Goal: Task Accomplishment & Management: Use online tool/utility

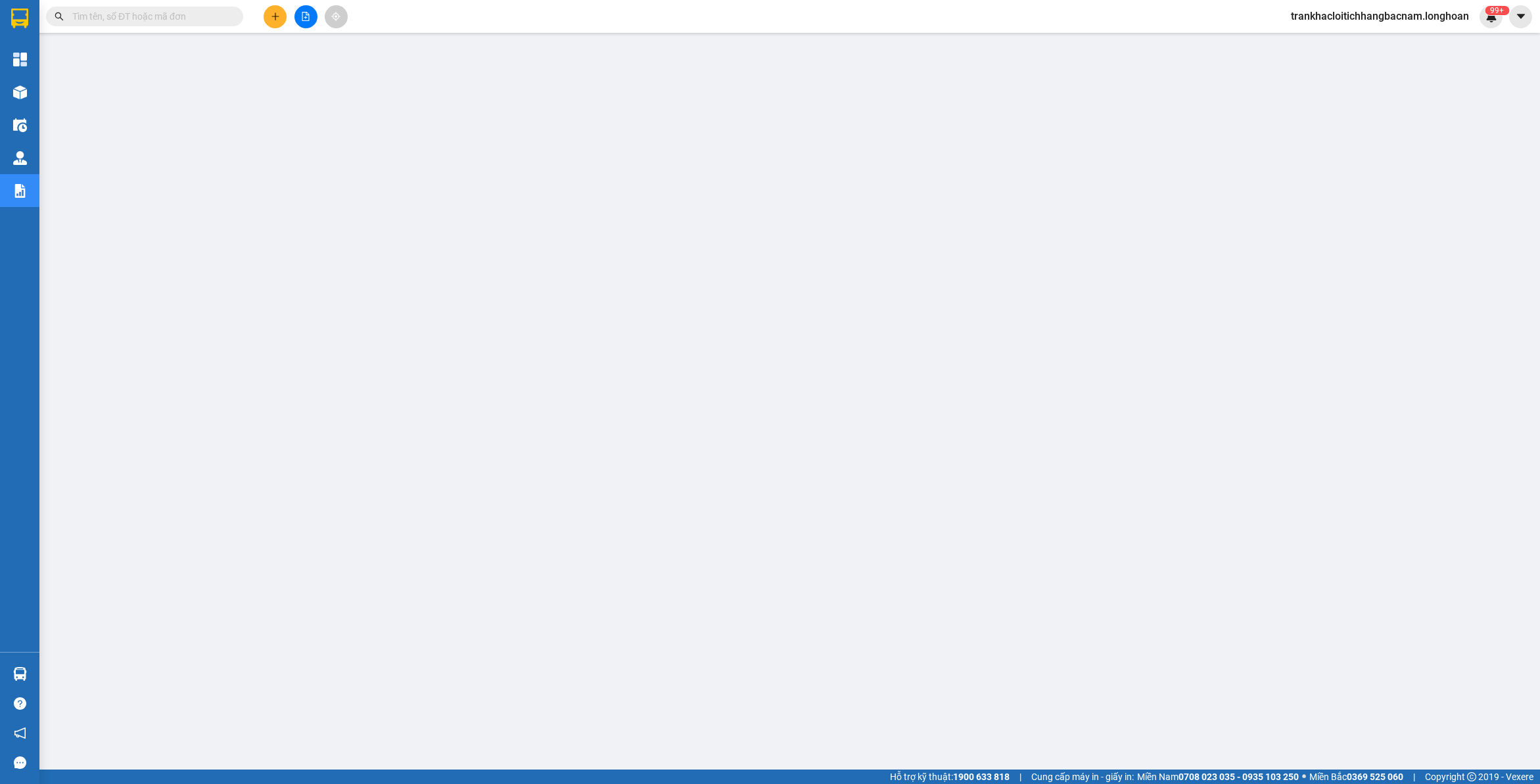
click at [139, 11] on input "text" at bounding box center [149, 16] width 155 height 15
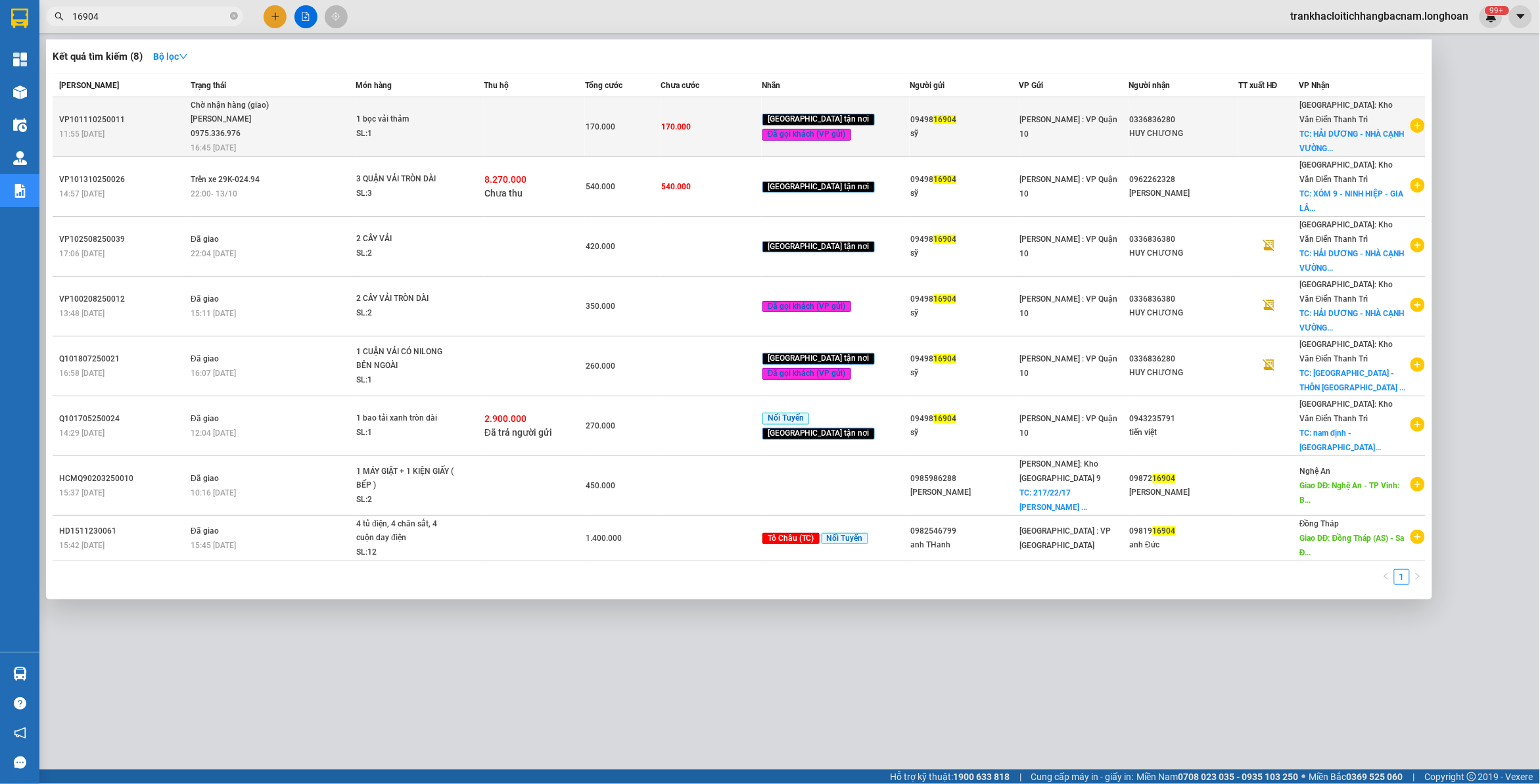
type input "16904"
click at [285, 117] on div "[PERSON_NAME] 0975.336.976" at bounding box center [240, 126] width 98 height 28
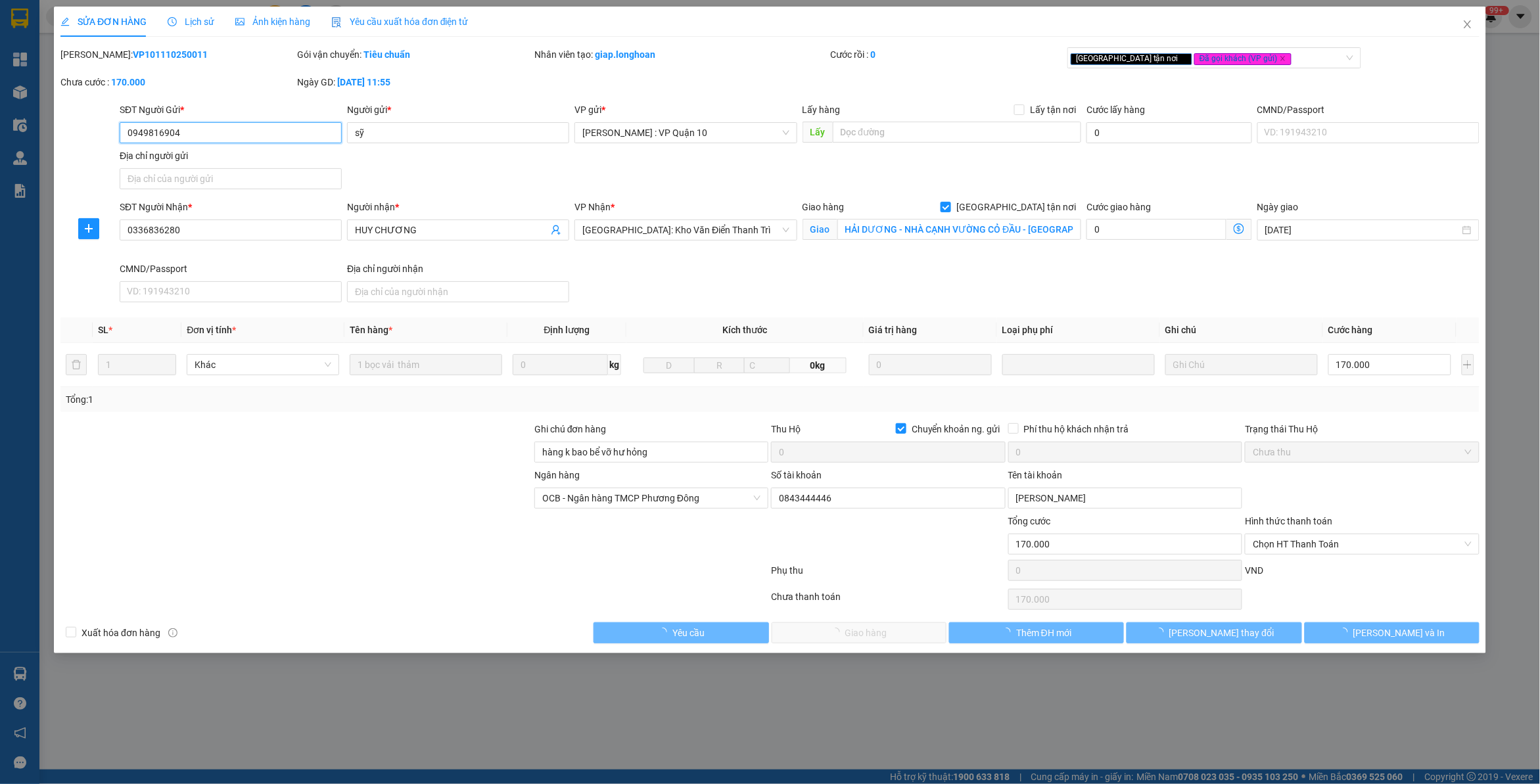
type input "0949816904"
type input "sỹ"
type input "0336836280"
type input "HUY CHƯƠNG"
checkbox input "true"
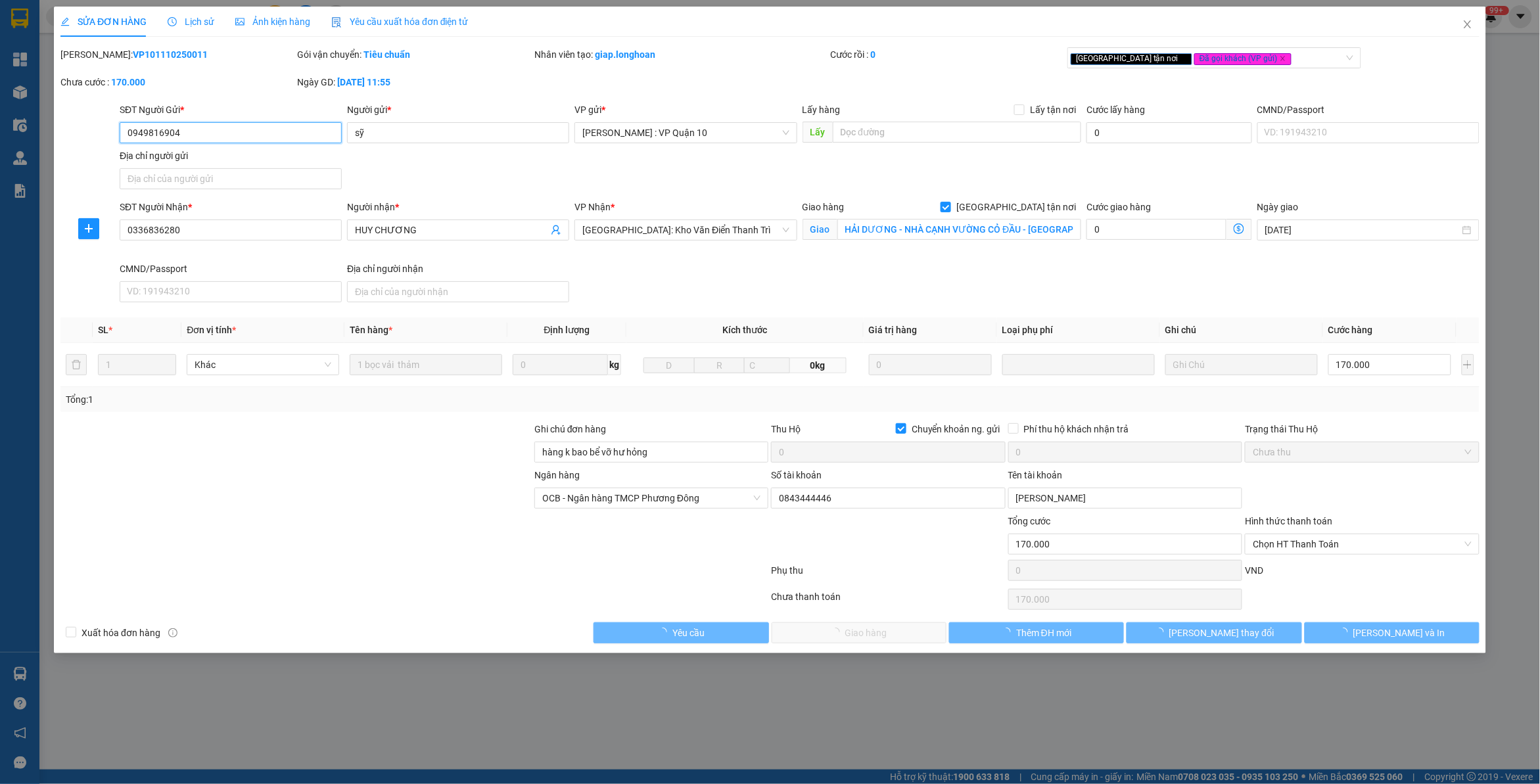
type input "HẢI DƯƠNG - NHÀ CẠNH VƯỜNG CỎ ĐẦU - [GEOGRAPHIC_DATA] - THÔN [GEOGRAPHIC_DATA] …"
type input "hàng k bao bể vỡ hư hỏng"
checkbox input "true"
type input "0"
type input "170.000"
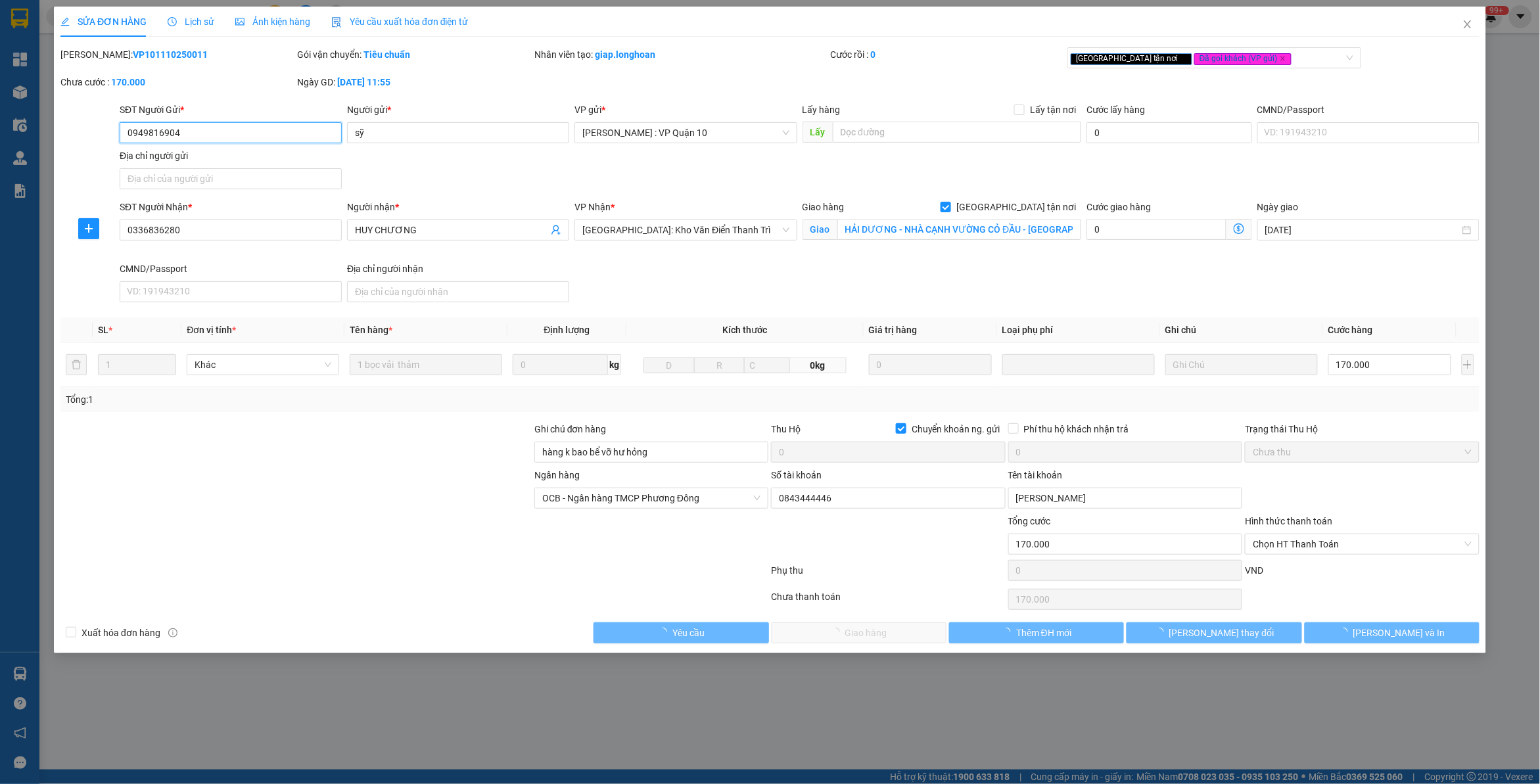
type input "170.000"
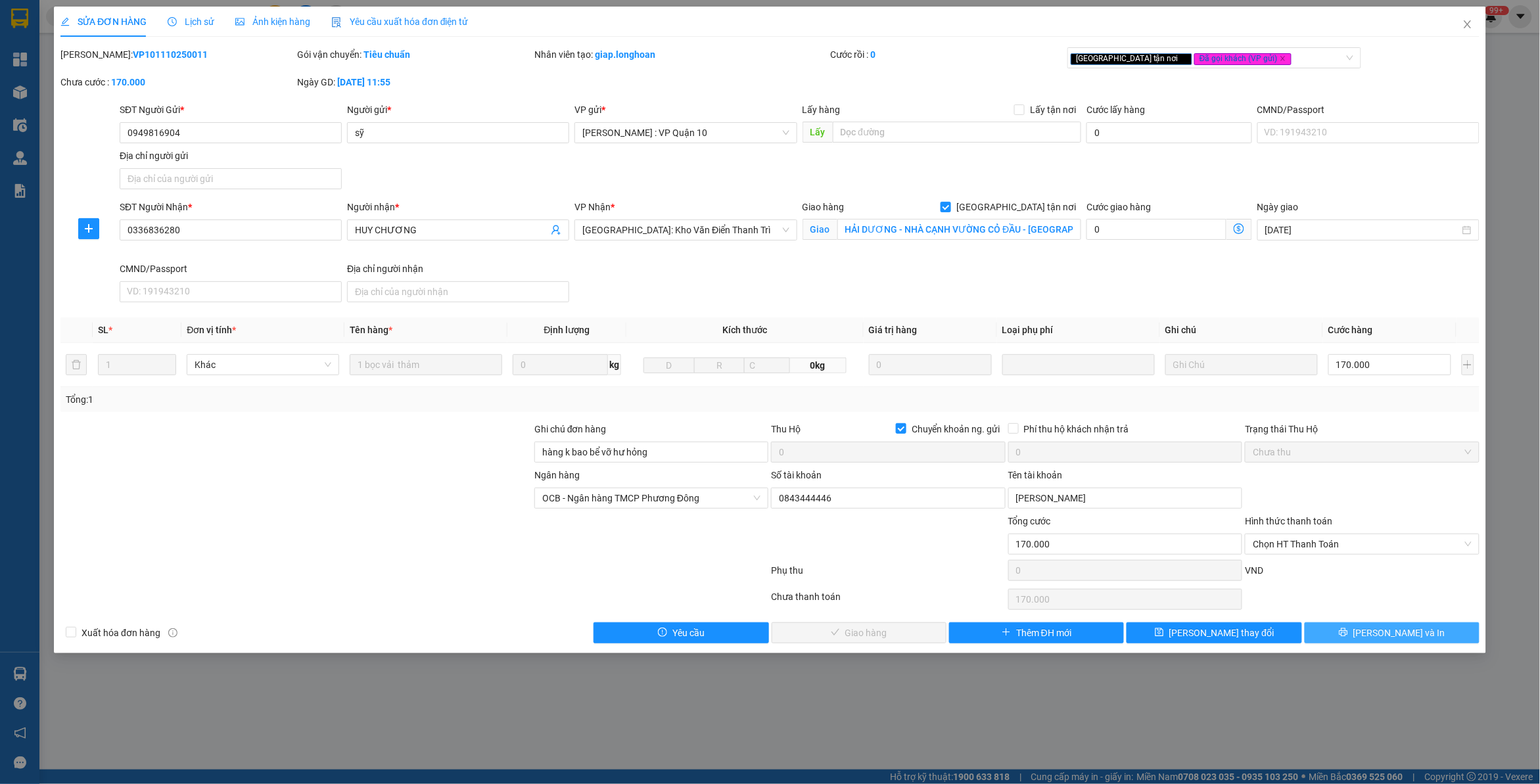
click at [1399, 640] on span "[PERSON_NAME] và In" at bounding box center [1400, 633] width 92 height 15
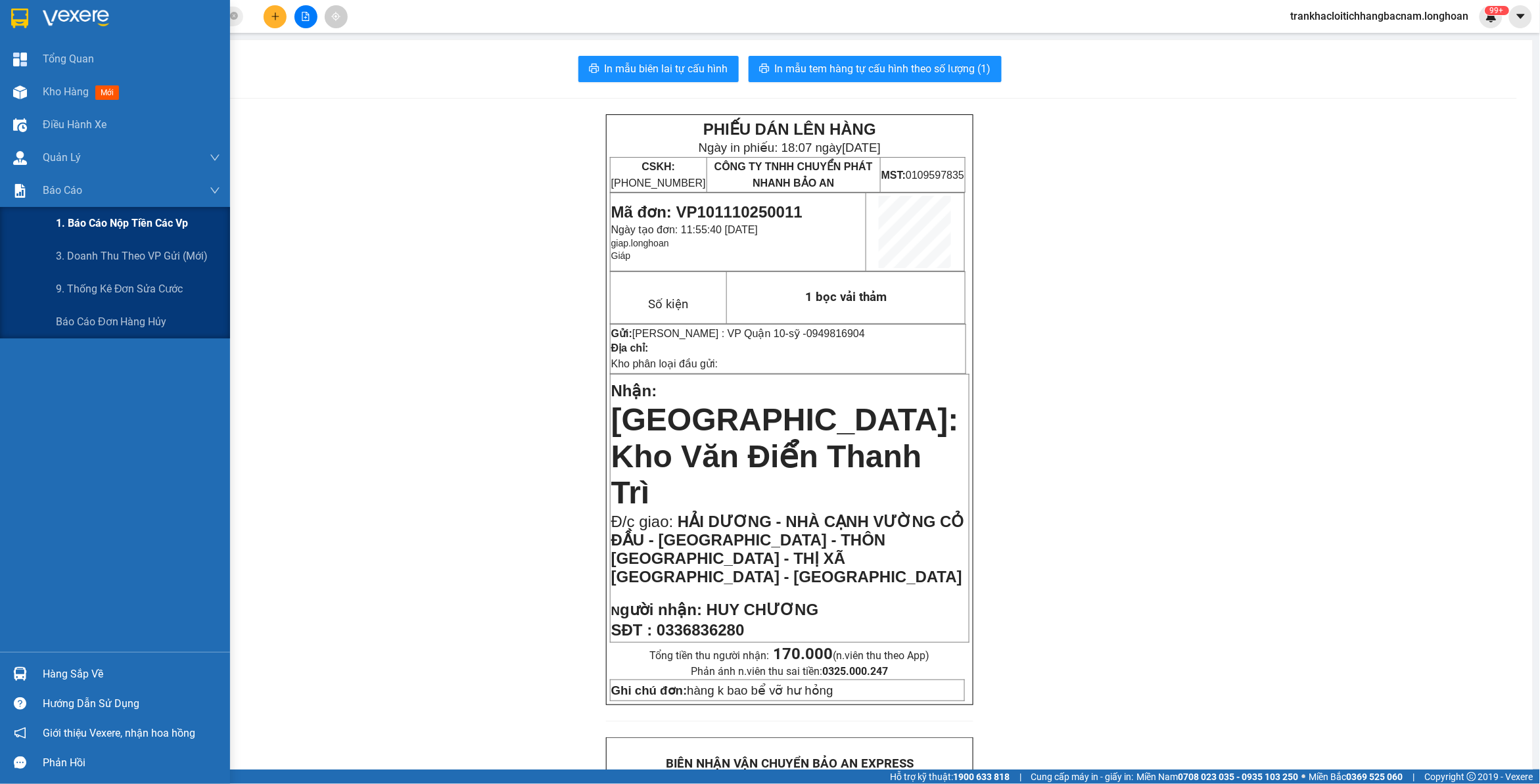
click at [119, 224] on span "1. Báo cáo nộp tiền các vp" at bounding box center [121, 223] width 132 height 16
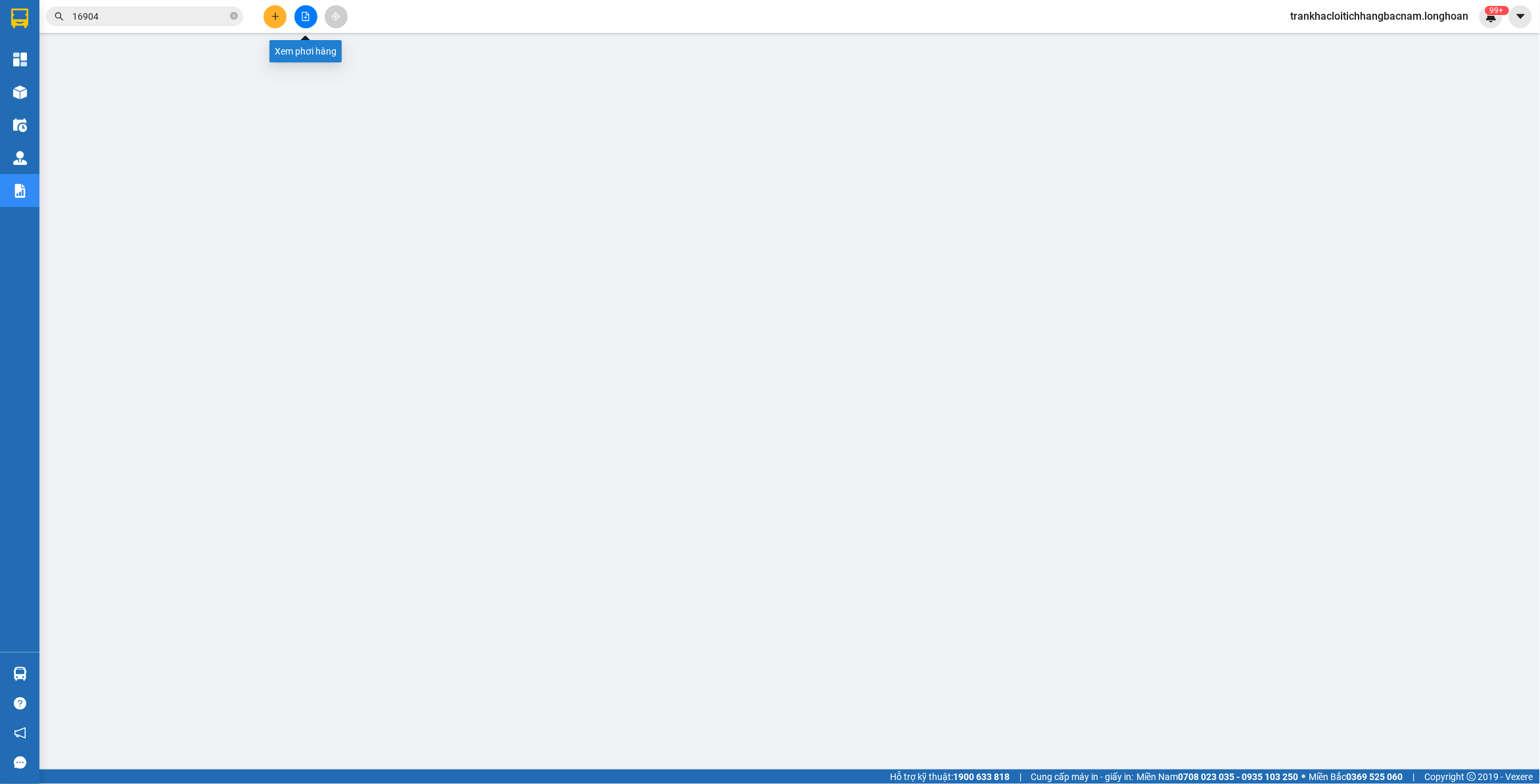
click at [311, 21] on button at bounding box center [306, 16] width 23 height 23
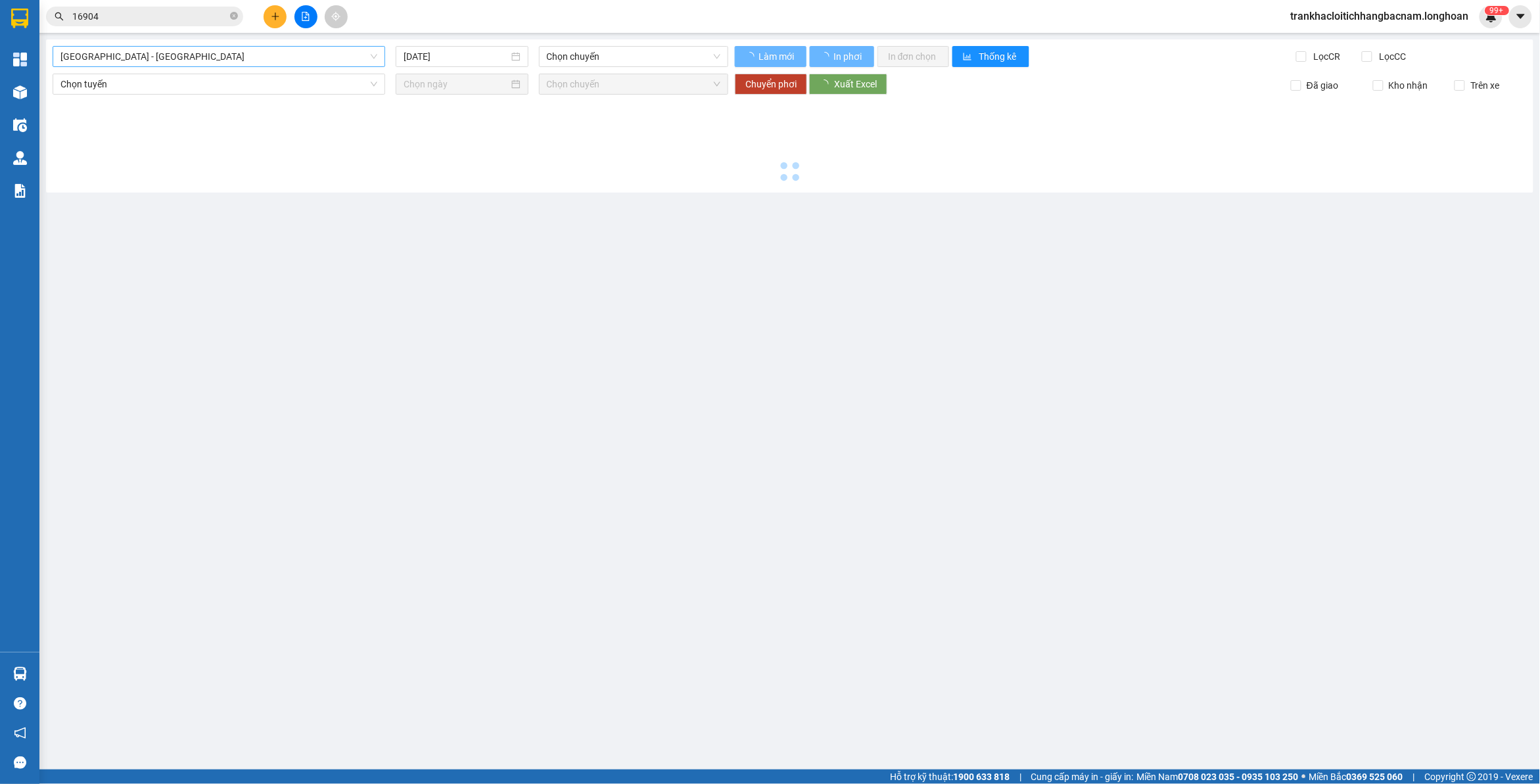
click at [202, 53] on span "[GEOGRAPHIC_DATA] - [GEOGRAPHIC_DATA]" at bounding box center [219, 57] width 317 height 20
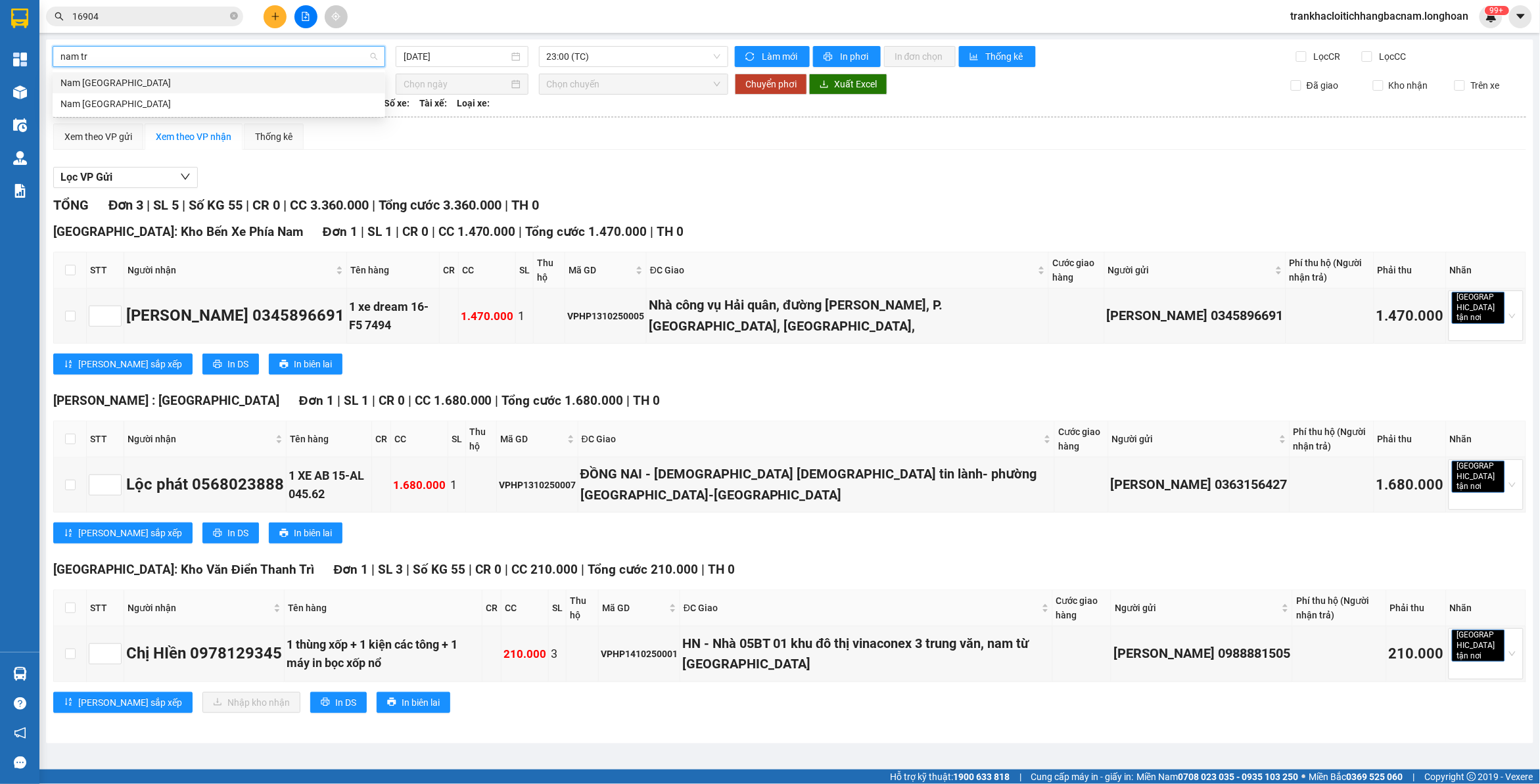
type input "nam tru"
click at [96, 100] on div "Nam [GEOGRAPHIC_DATA]" at bounding box center [219, 104] width 317 height 15
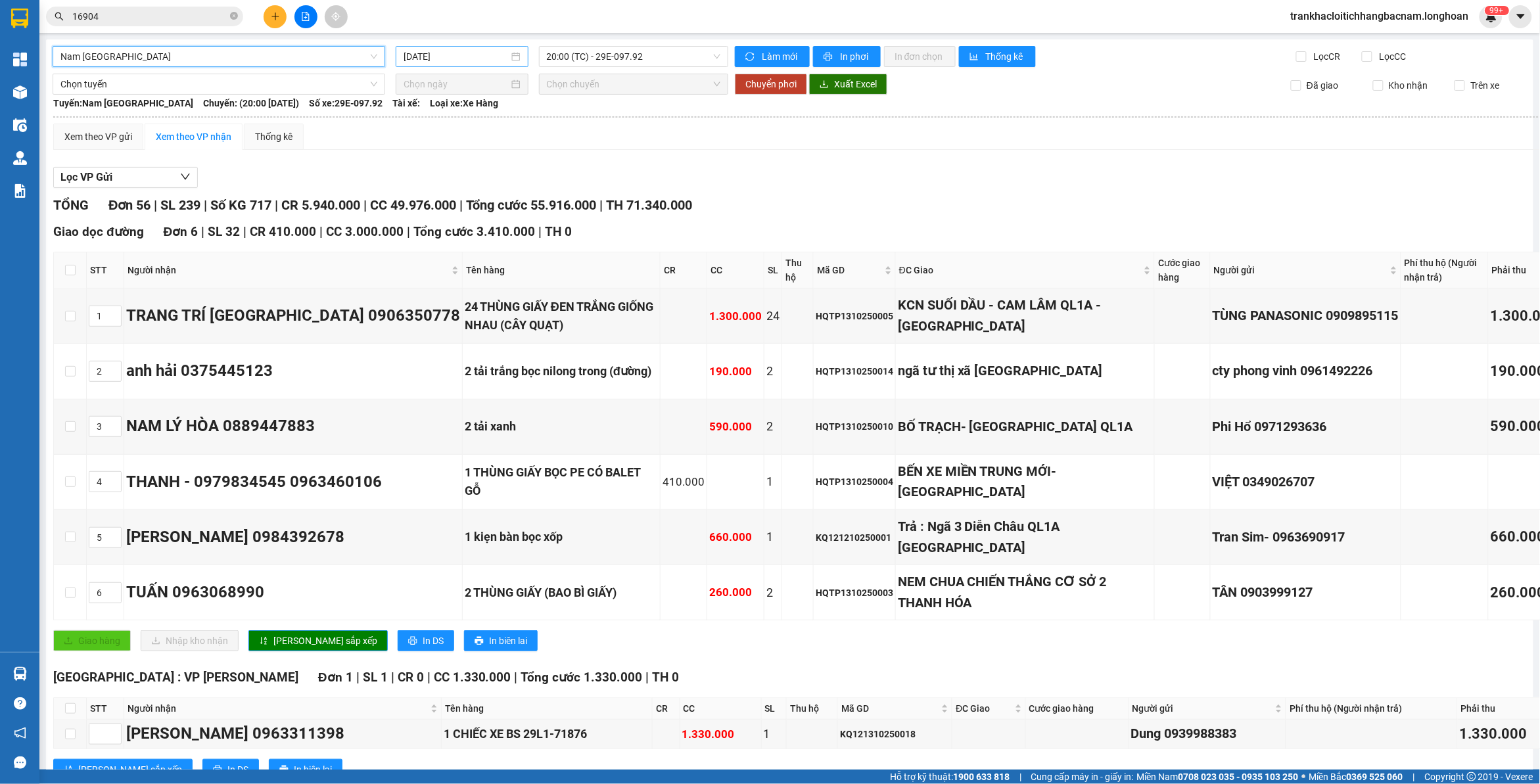
click at [471, 51] on input "[DATE]" at bounding box center [456, 57] width 105 height 15
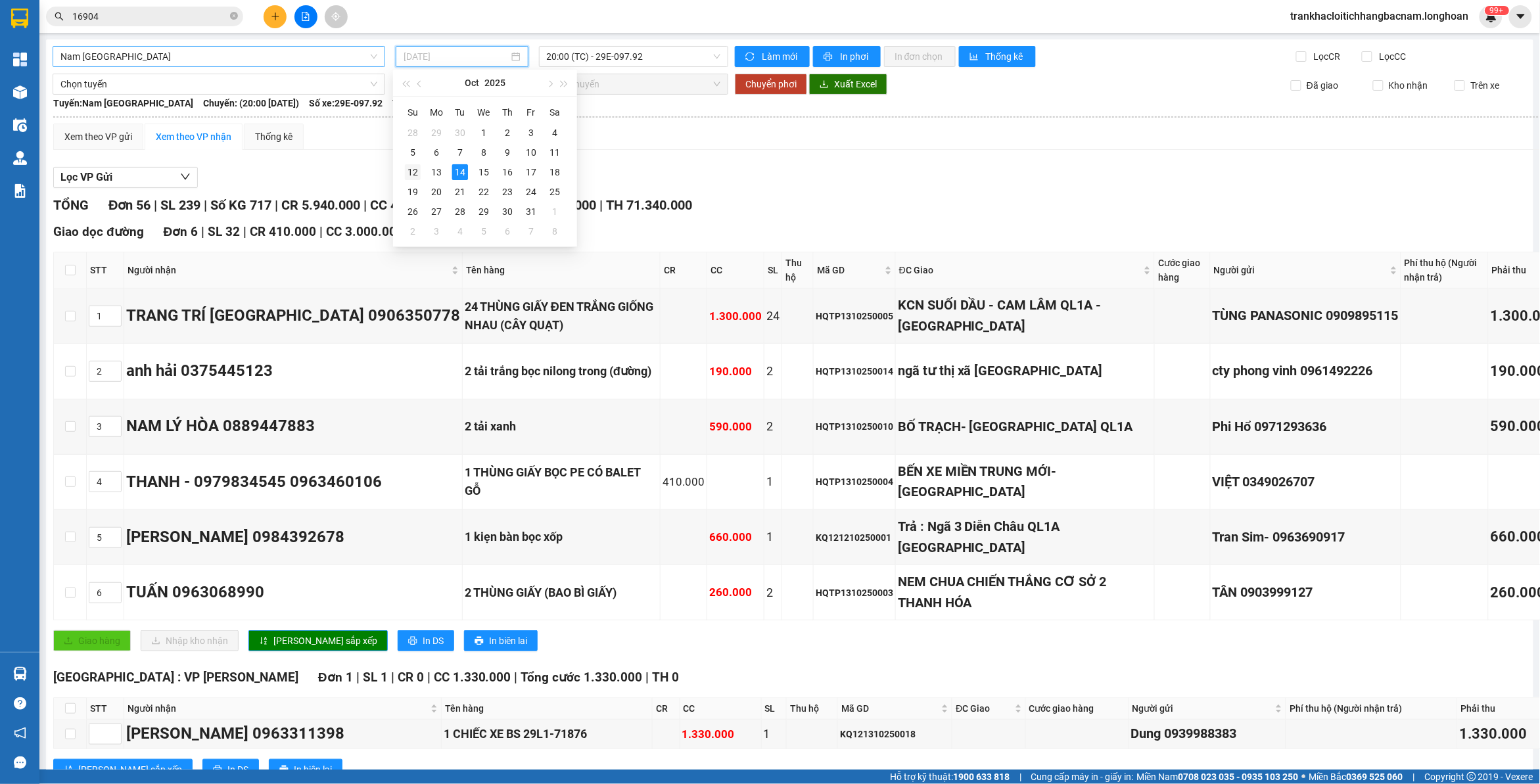
click at [413, 175] on div "12" at bounding box center [413, 171] width 16 height 16
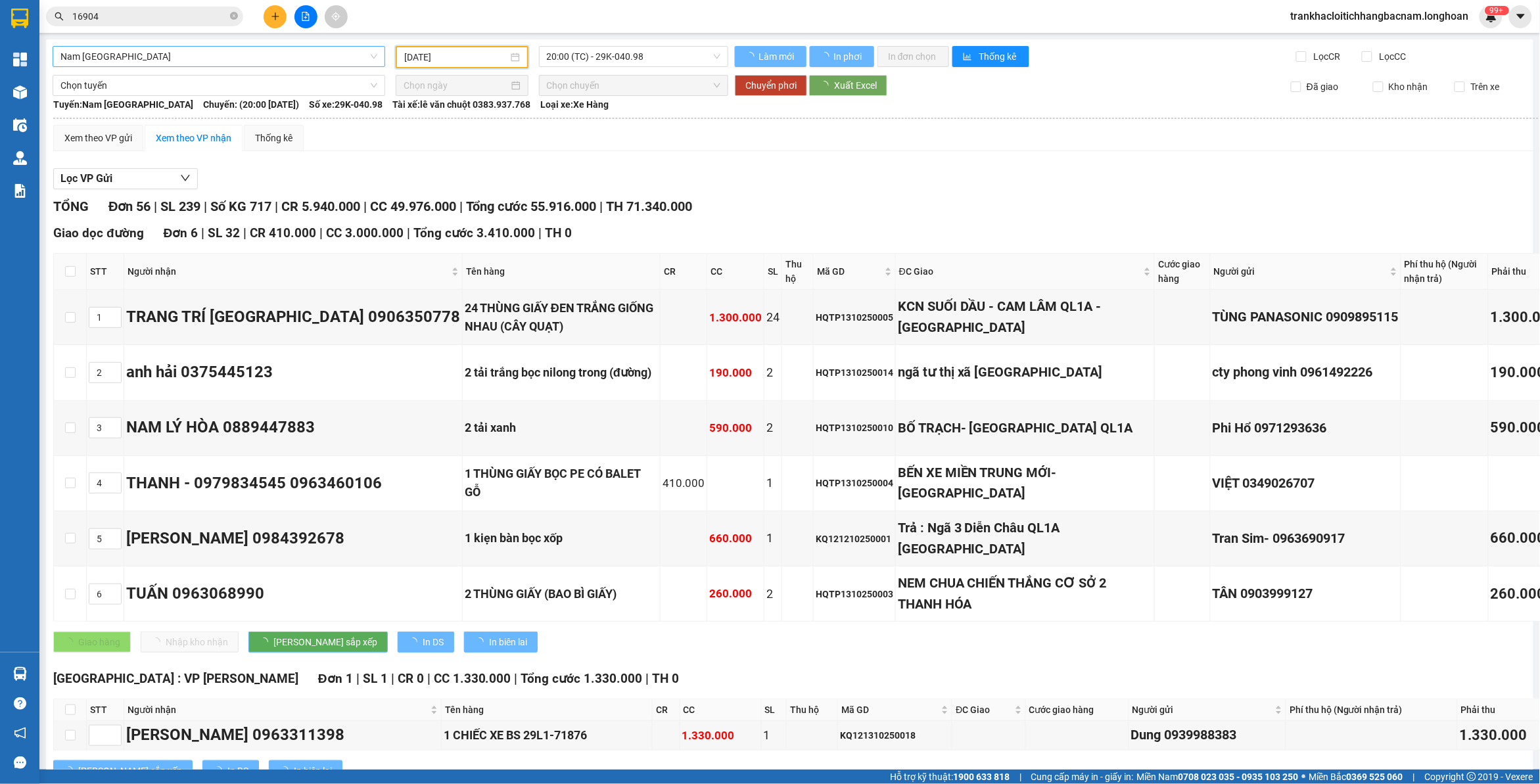
type input "[DATE]"
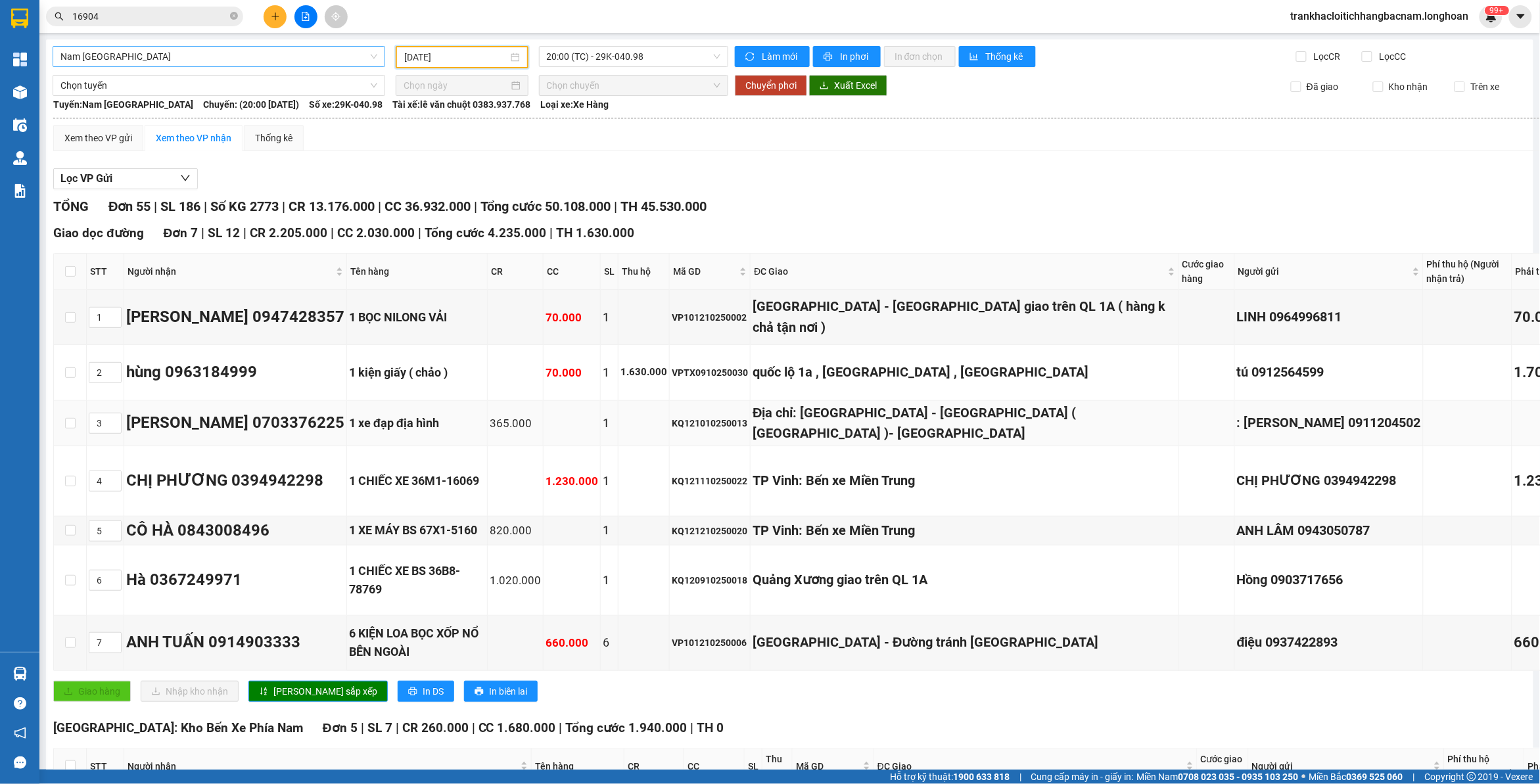
click at [700, 424] on div "KQ121010250013" at bounding box center [710, 423] width 76 height 15
copy div "KQ121010250013"
click at [71, 271] on input "checkbox" at bounding box center [70, 271] width 11 height 11
checkbox input "true"
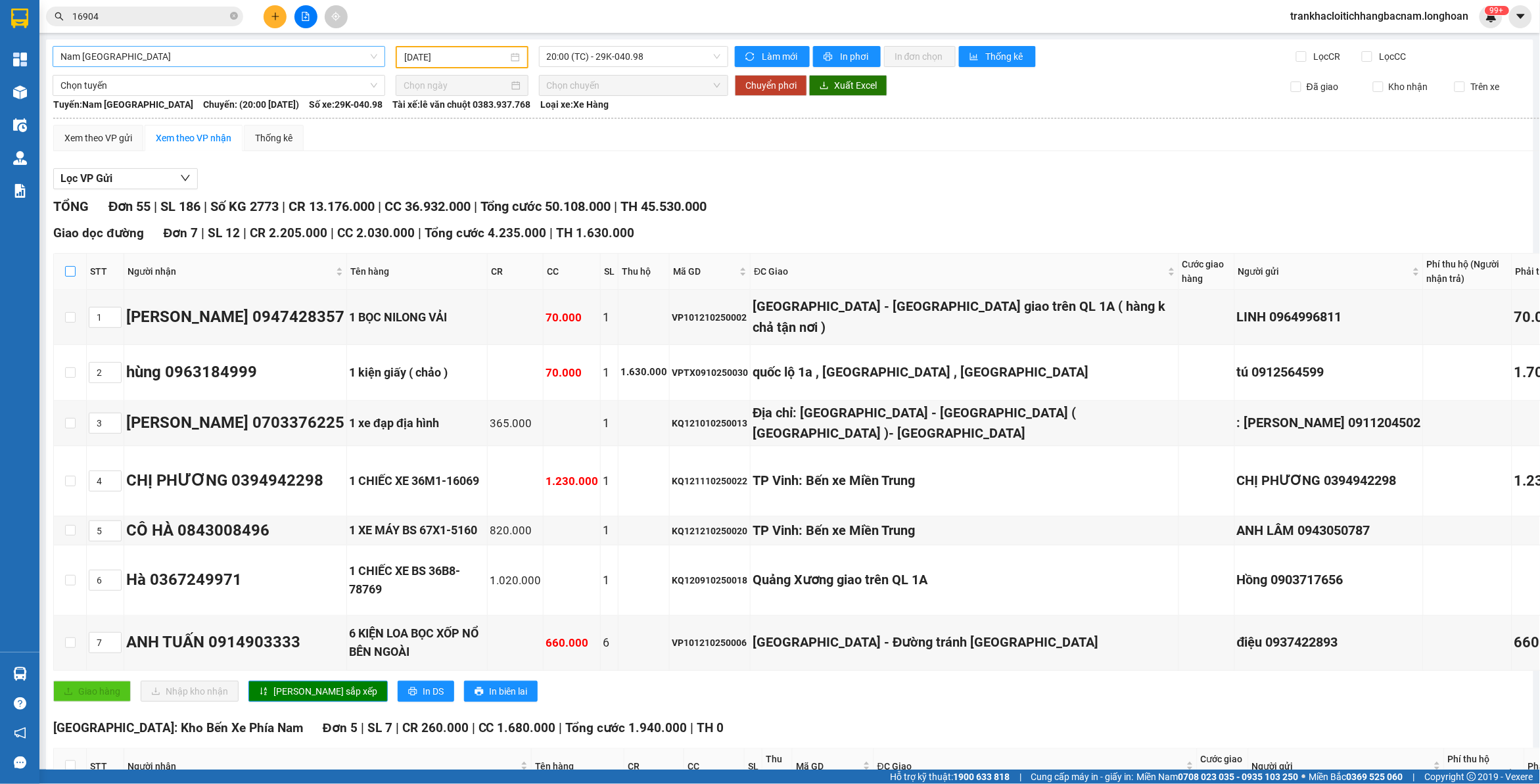
checkbox input "true"
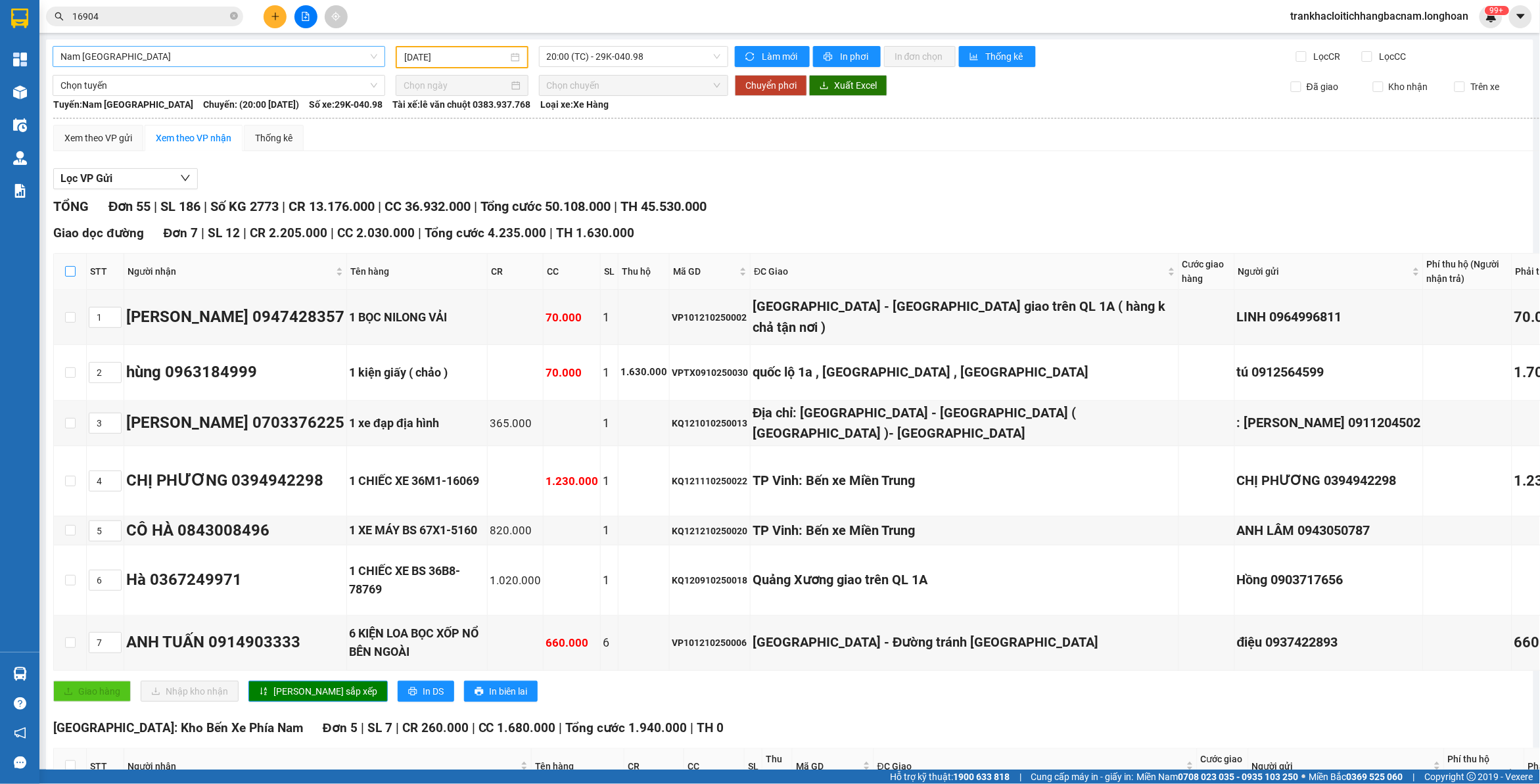
checkbox input "true"
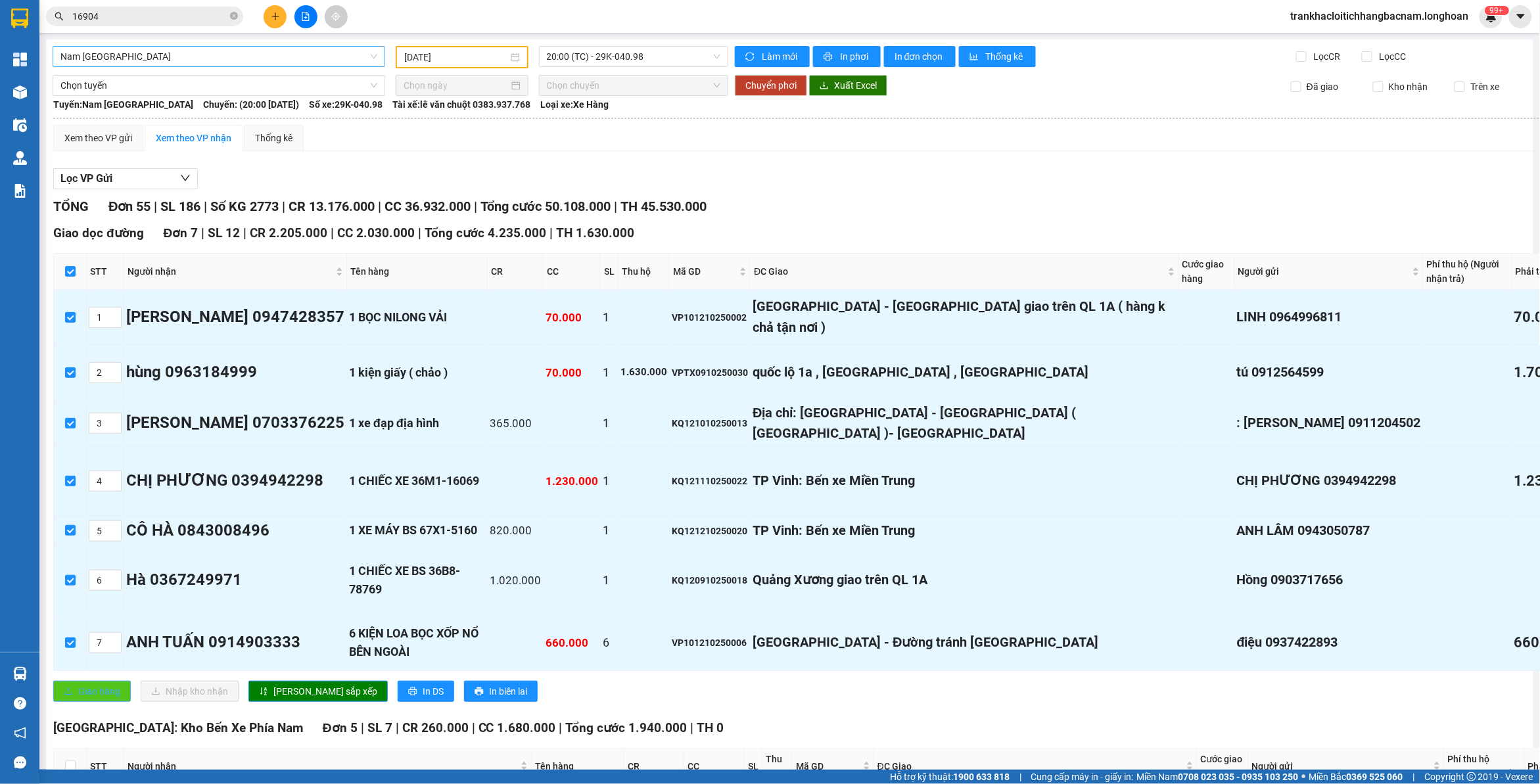
drag, startPoint x: 103, startPoint y: 684, endPoint x: 95, endPoint y: 691, distance: 10.6
click at [102, 684] on div "Giao dọc đường Đơn 7 | SL 12 | CR 2.205.000 | CC 2.030.000 | Tổng cước 4.235.00…" at bounding box center [859, 467] width 1611 height 488
click at [95, 692] on span "Giao hàng" at bounding box center [98, 691] width 42 height 15
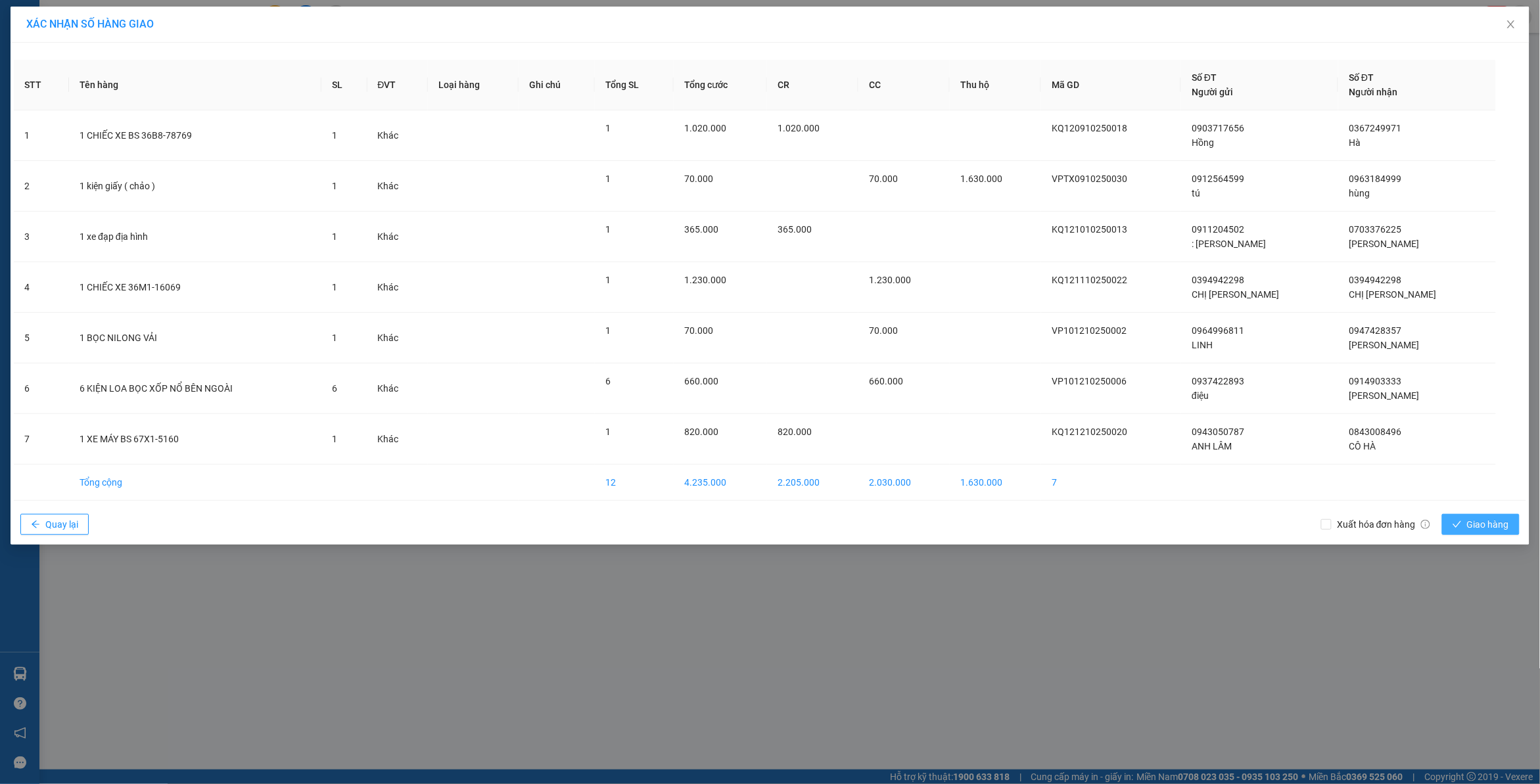
click at [1477, 529] on span "Giao hàng" at bounding box center [1487, 525] width 42 height 15
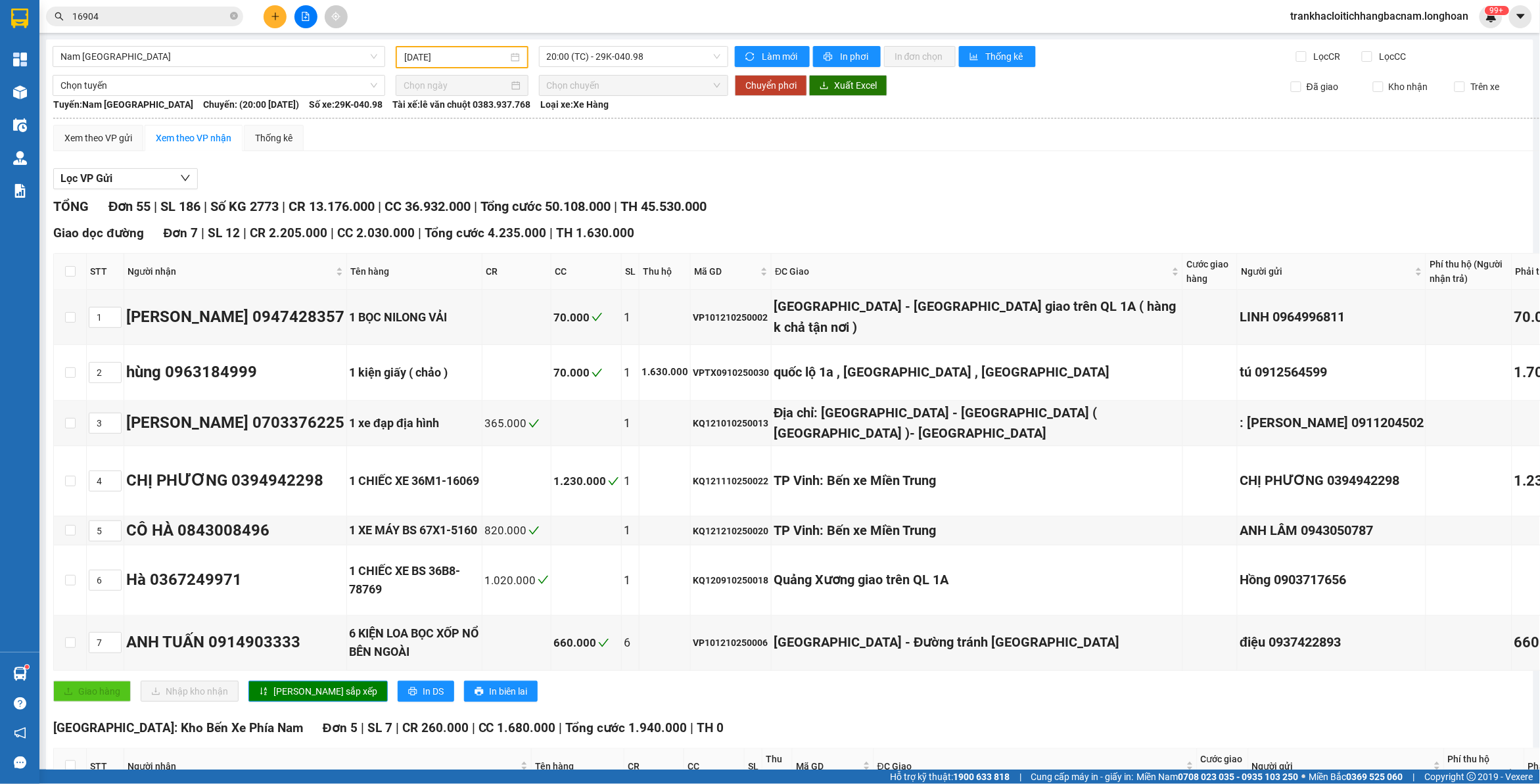
click at [846, 197] on div "TỔNG Đơn 55 | SL 186 | Số KG 2773 | CR 13.176.000 | CC 36.932.000 | Tổng cước 5…" at bounding box center [859, 207] width 1611 height 21
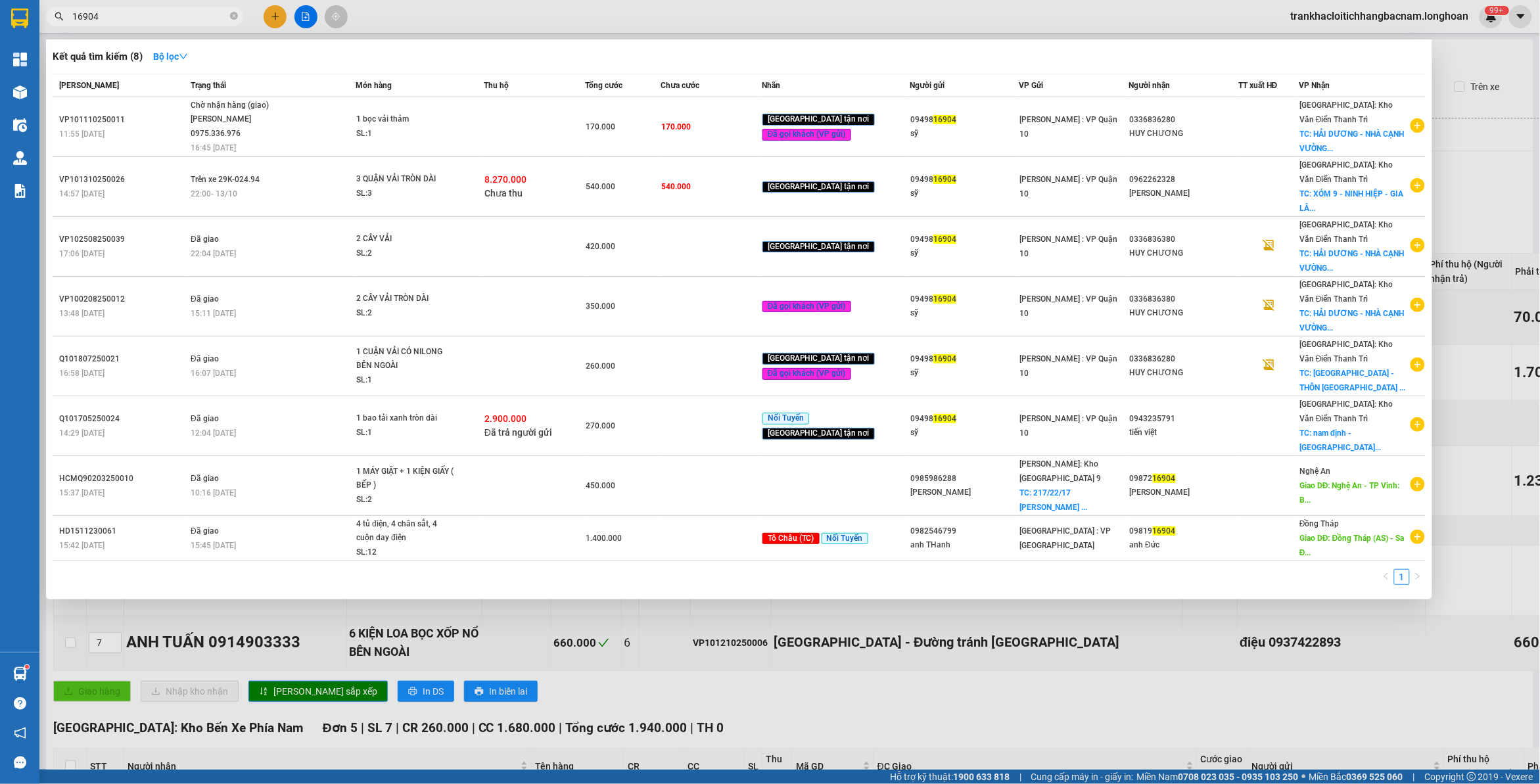
click at [121, 18] on input "16904" at bounding box center [149, 16] width 155 height 15
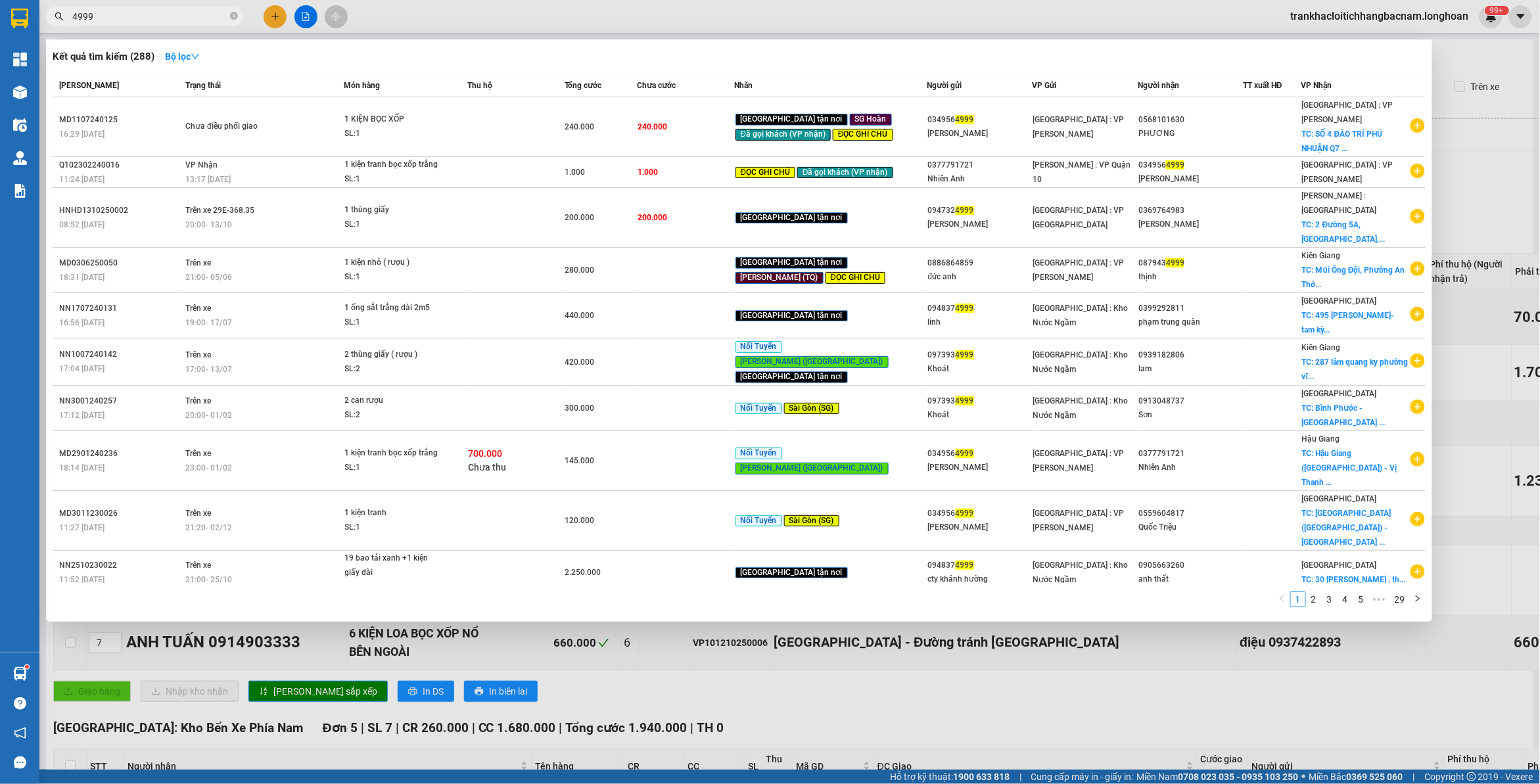
type input "4999"
click at [1221, 1] on div at bounding box center [770, 392] width 1540 height 784
